Goal: Task Accomplishment & Management: Manage account settings

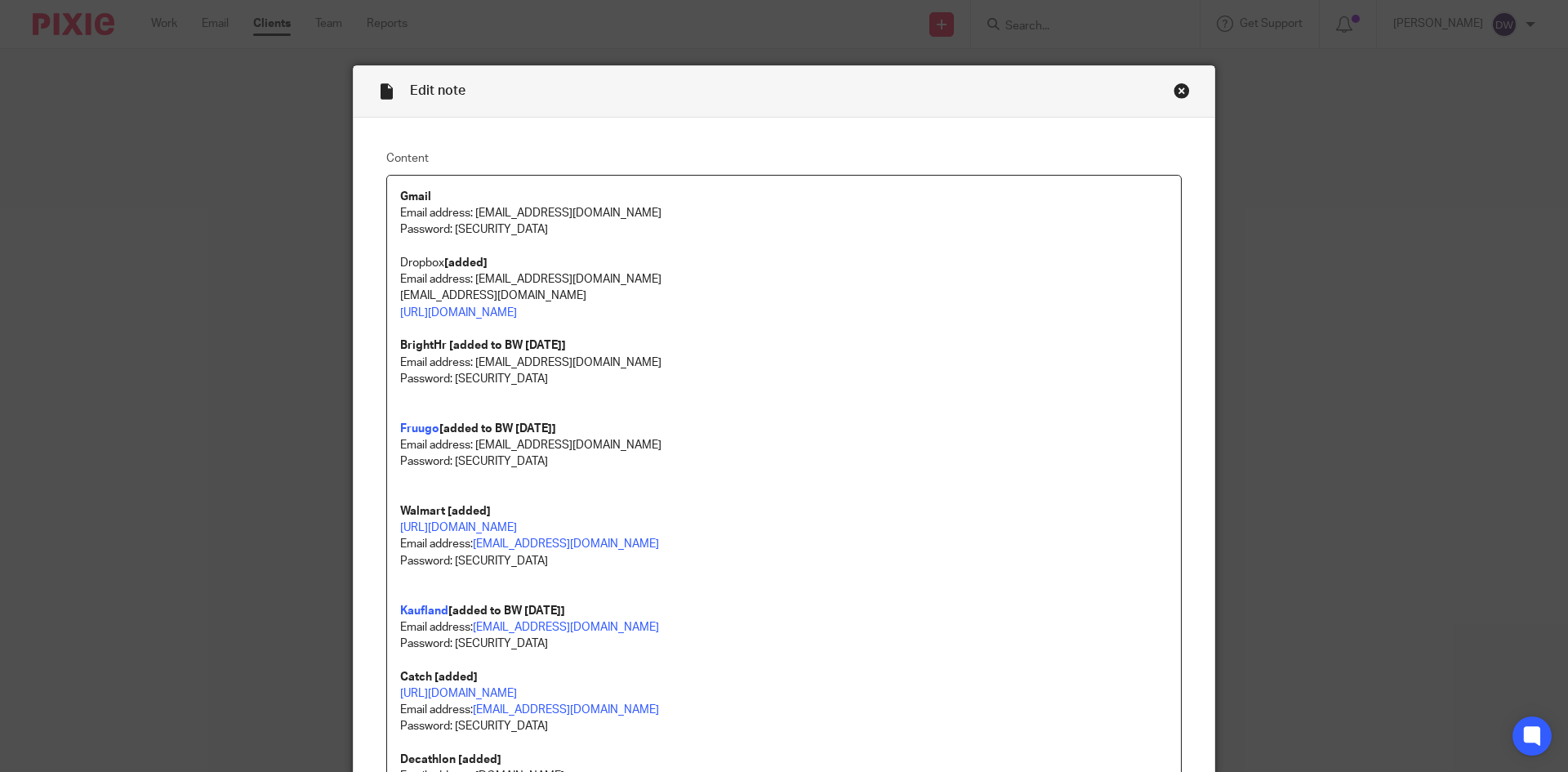
click at [840, 263] on p "Dropbox [added]" at bounding box center [784, 263] width 768 height 16
click at [1174, 88] on div "Close this dialog window" at bounding box center [1182, 90] width 16 height 16
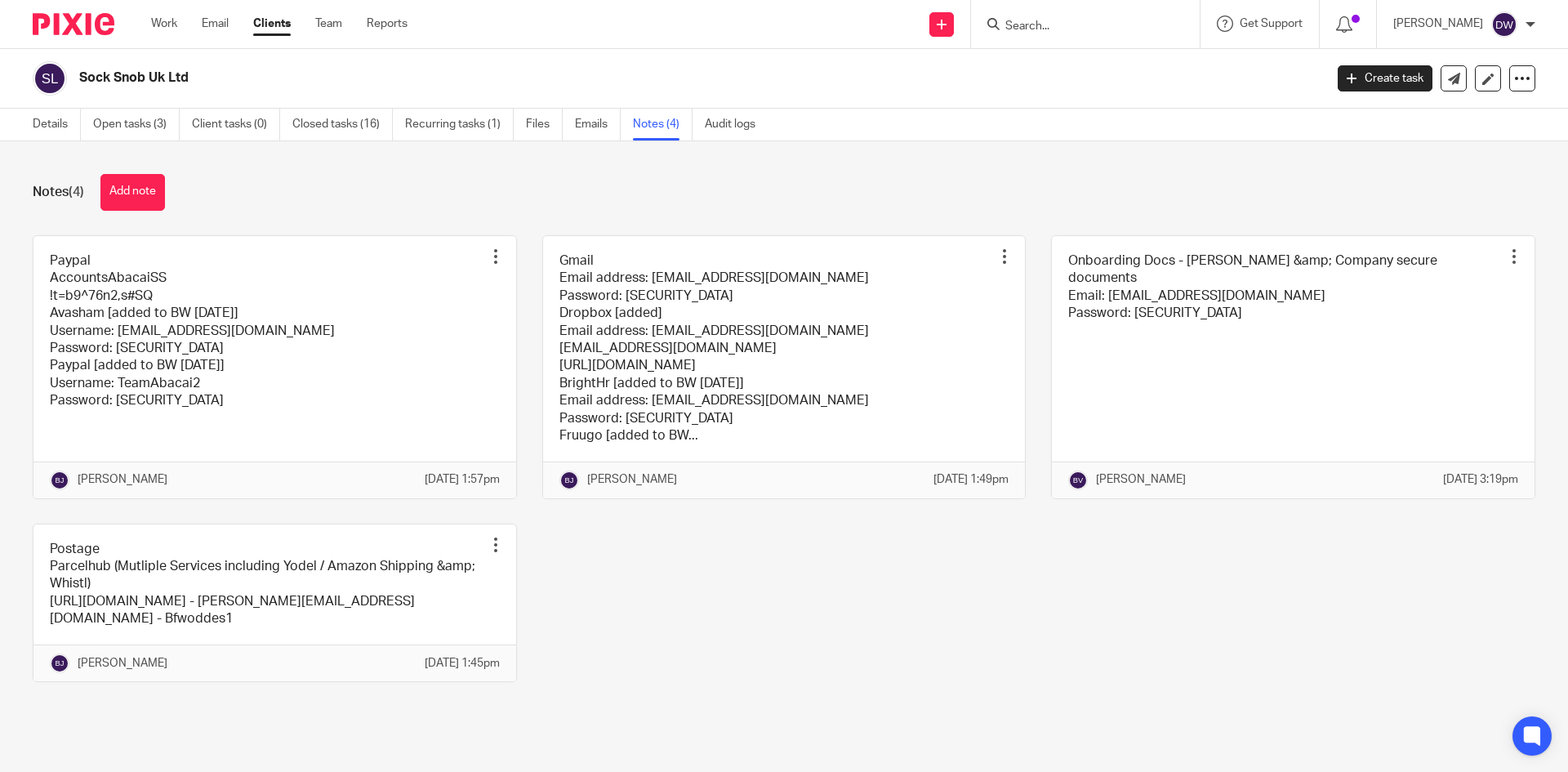
click at [1085, 25] on input "Search" at bounding box center [1077, 28] width 147 height 15
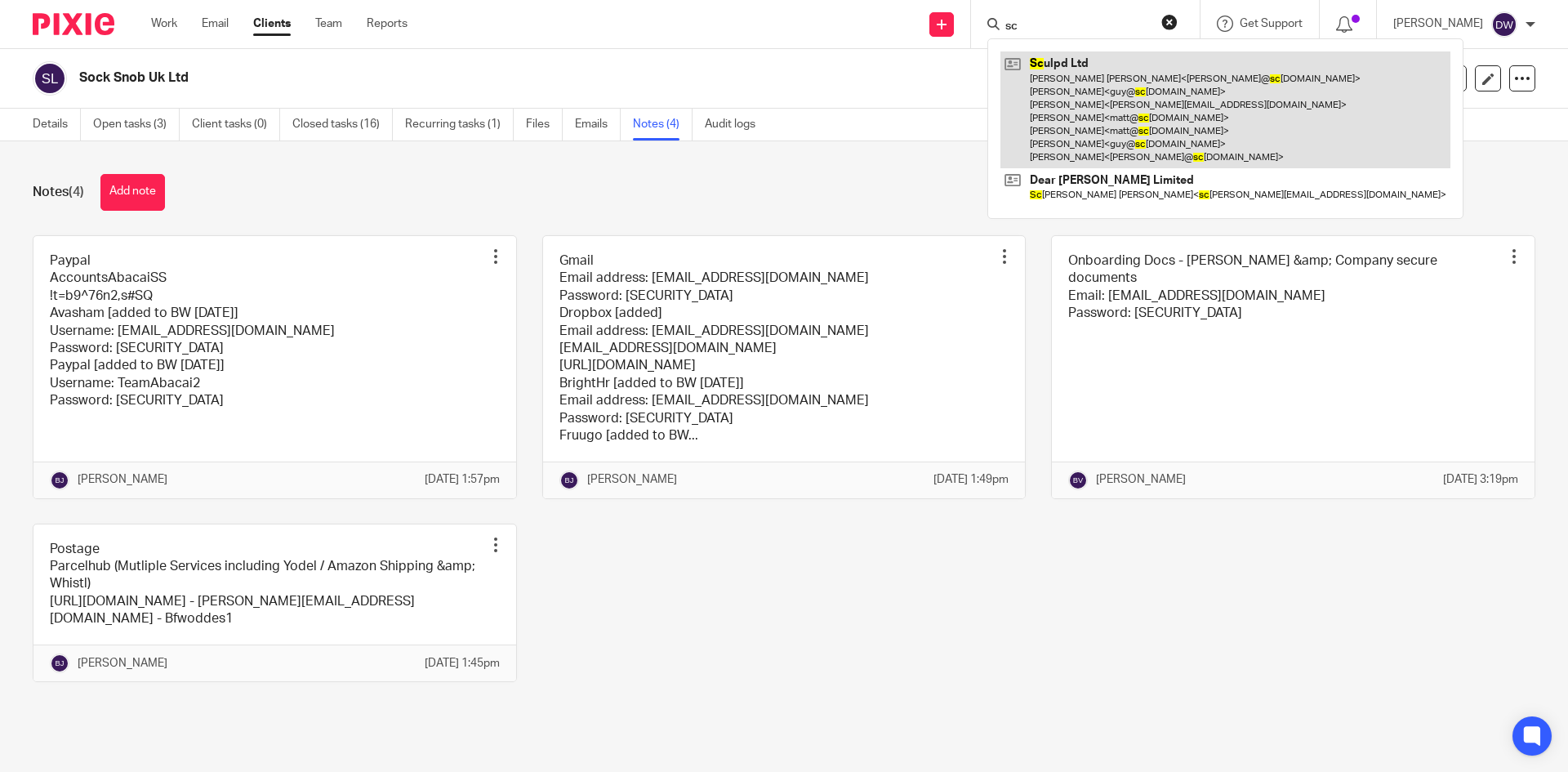
type input "sc"
click at [1113, 51] on link at bounding box center [1226, 109] width 451 height 117
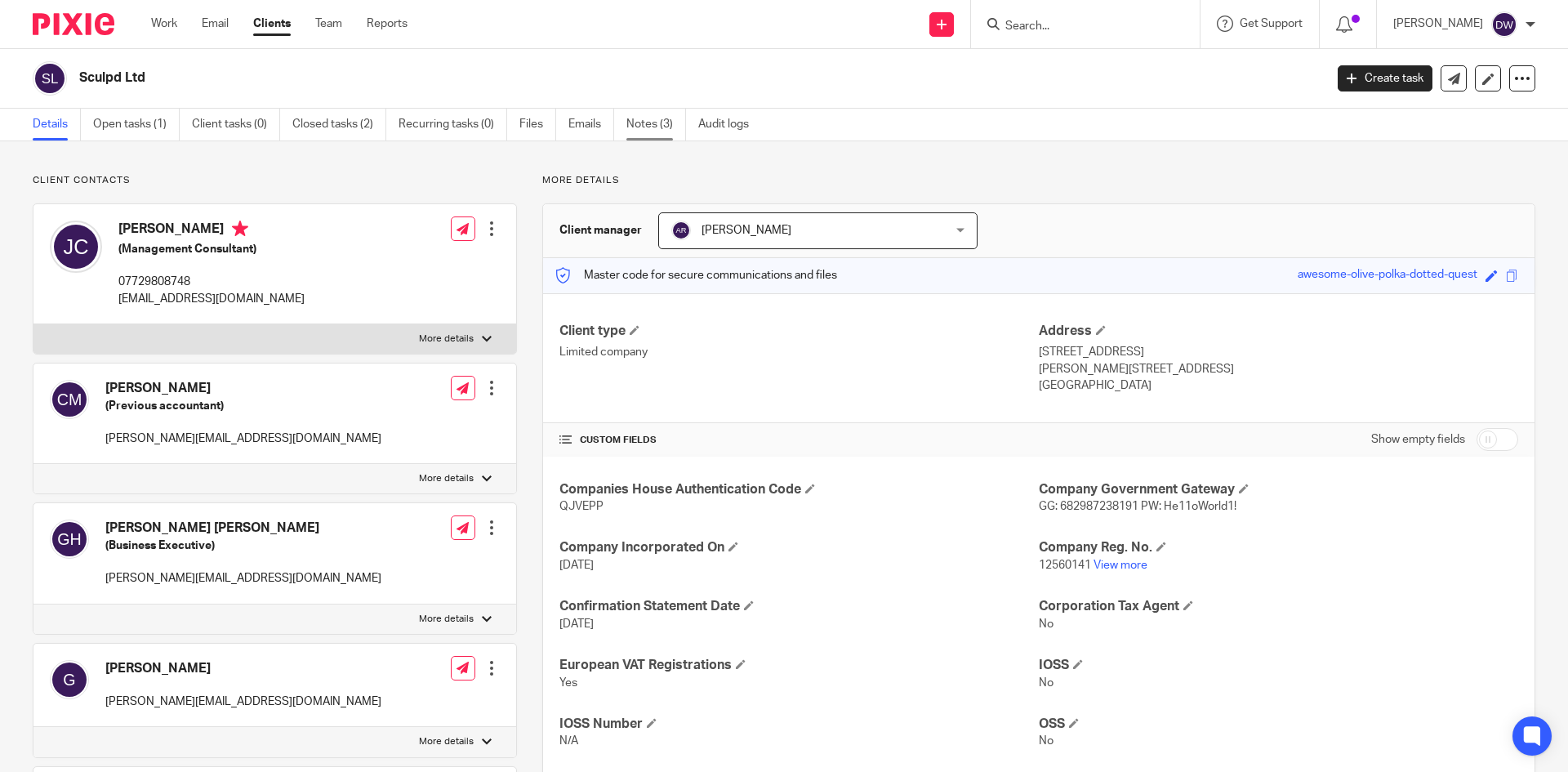
click at [668, 113] on link "Notes (3)" at bounding box center [656, 125] width 60 height 32
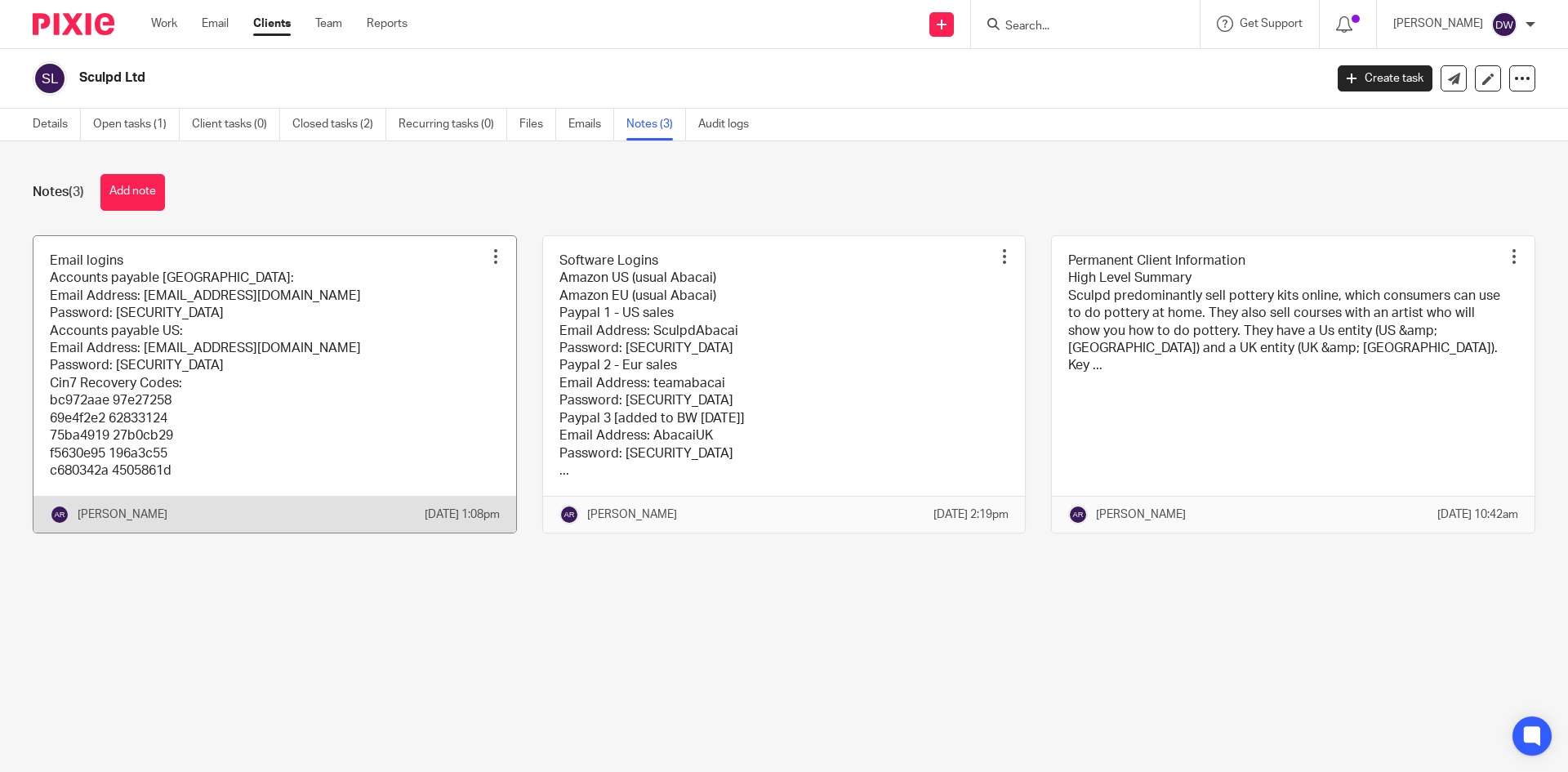
click at [303, 293] on link at bounding box center [274, 384] width 483 height 297
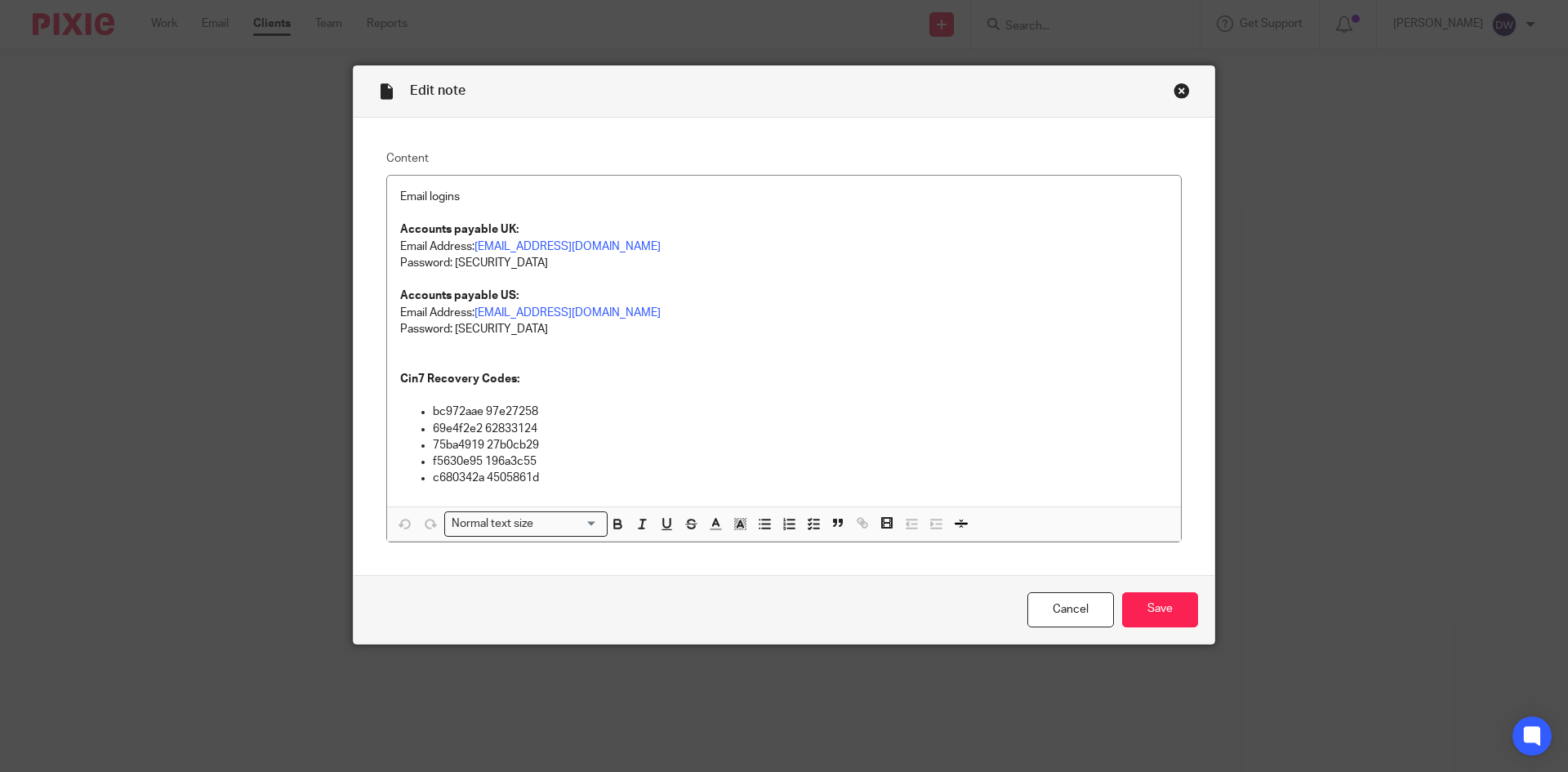
click at [1178, 91] on div "Close this dialog window" at bounding box center [1182, 90] width 16 height 16
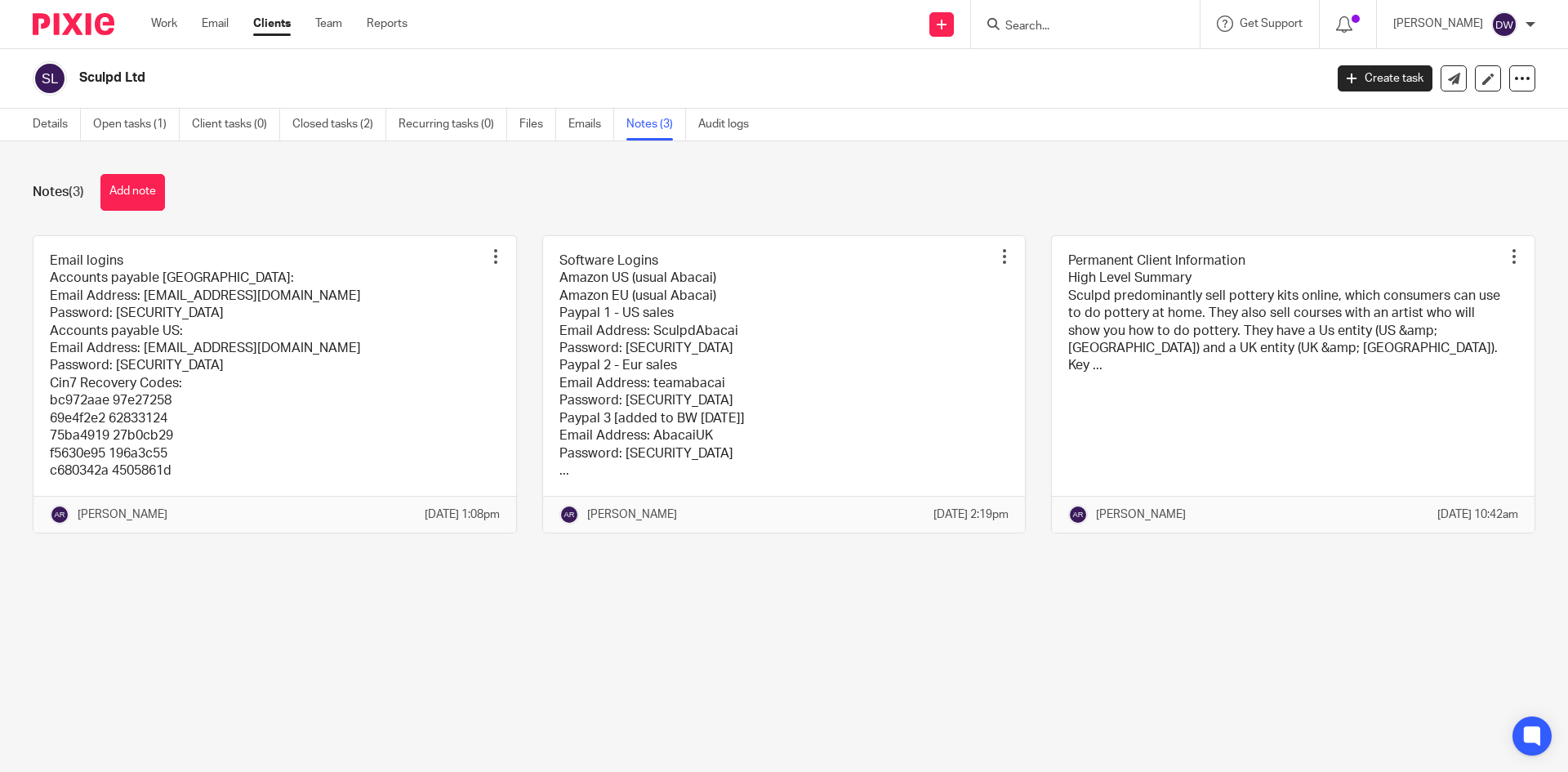
click at [632, 331] on link at bounding box center [784, 384] width 483 height 297
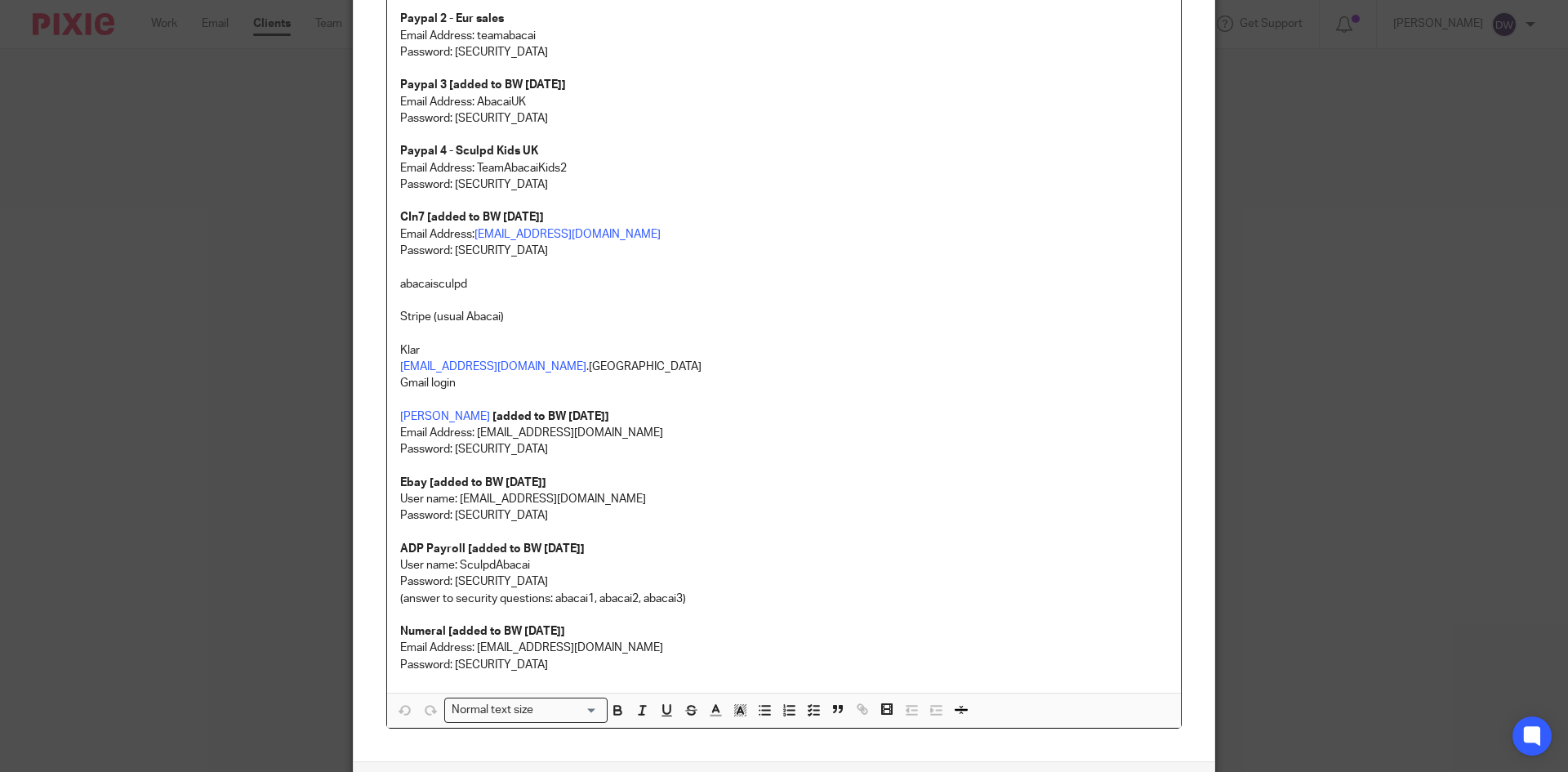
scroll to position [409, 0]
